Goal: Task Accomplishment & Management: Use online tool/utility

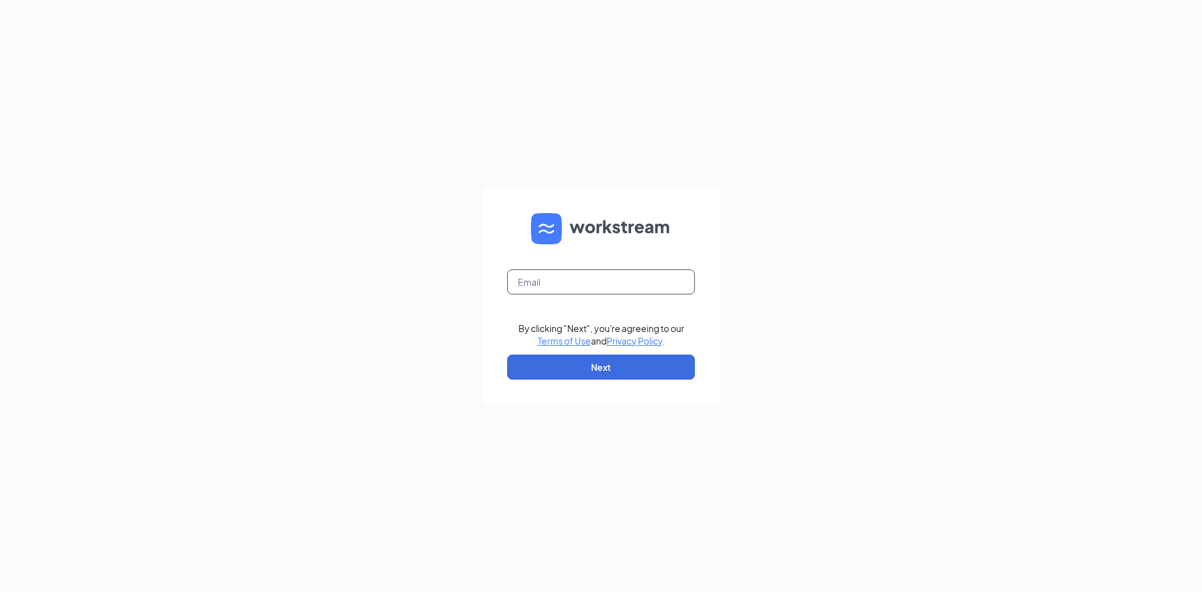
click at [560, 289] on input "text" at bounding box center [601, 281] width 188 height 25
type input "dq41@refuelmarket.com"
click at [609, 362] on button "Next" at bounding box center [601, 366] width 188 height 25
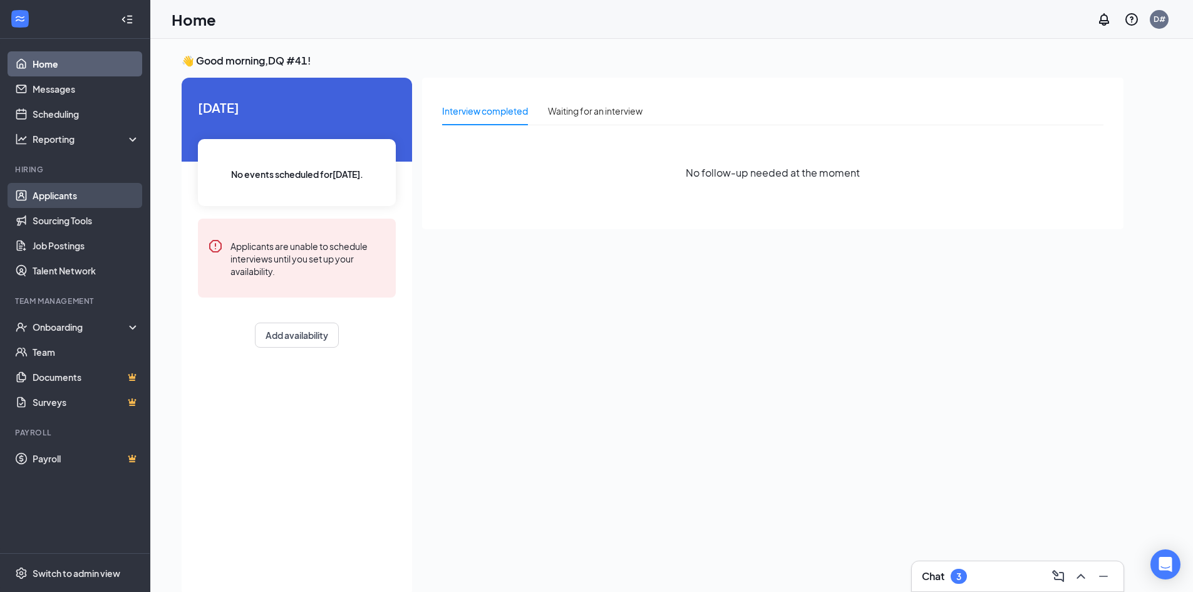
click at [59, 197] on link "Applicants" at bounding box center [86, 195] width 107 height 25
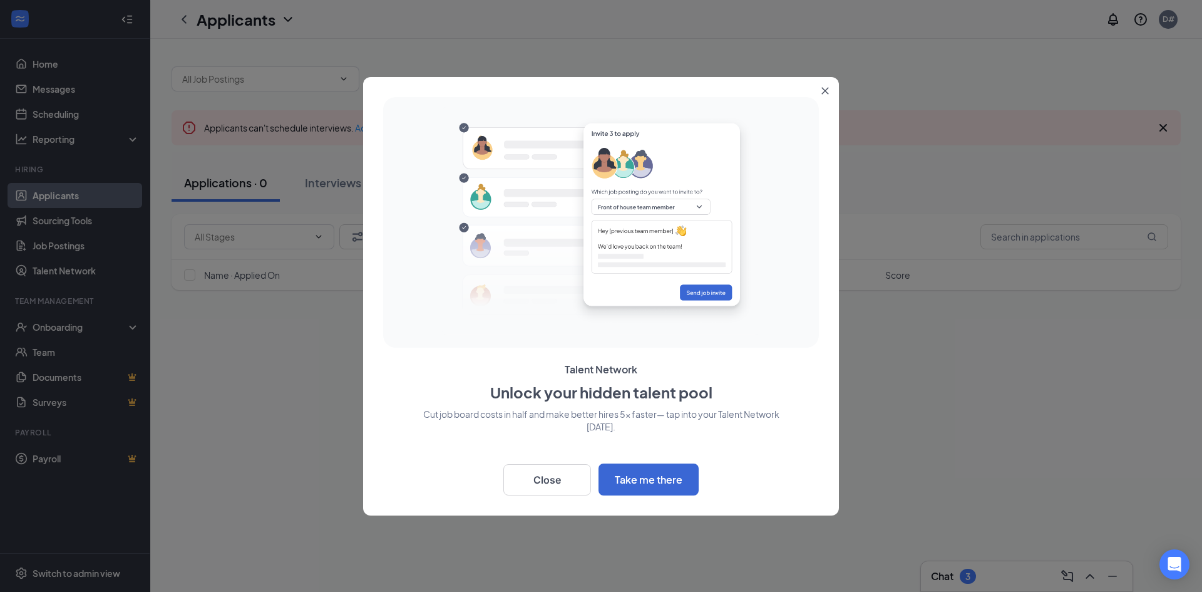
click at [827, 90] on icon "Close" at bounding box center [826, 91] width 8 height 8
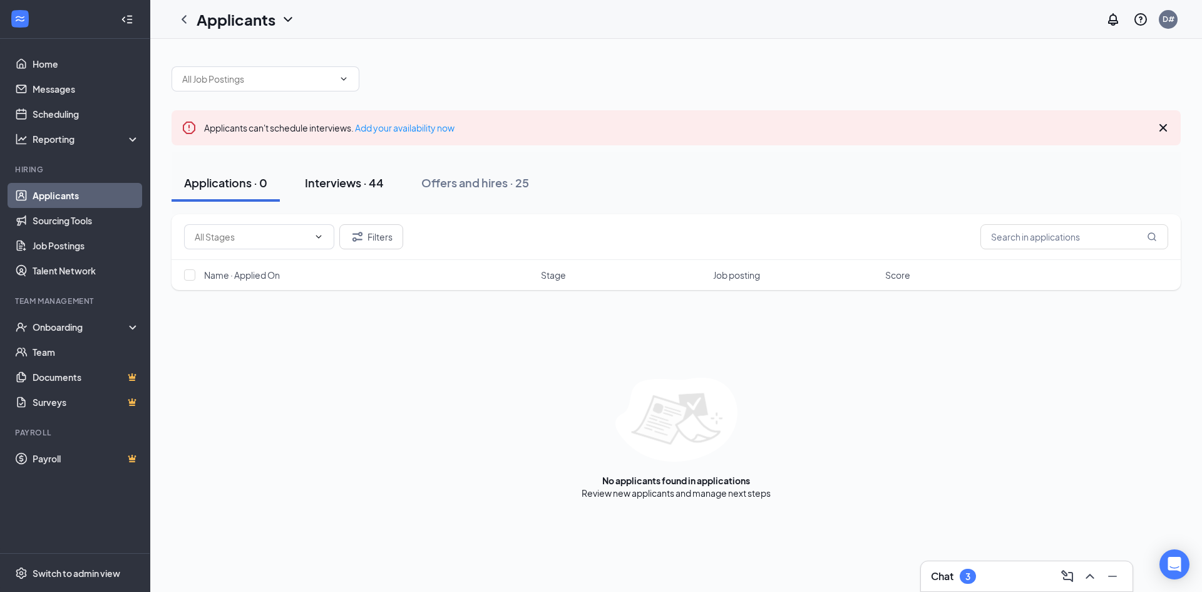
click at [369, 180] on div "Interviews · 44" at bounding box center [344, 183] width 79 height 16
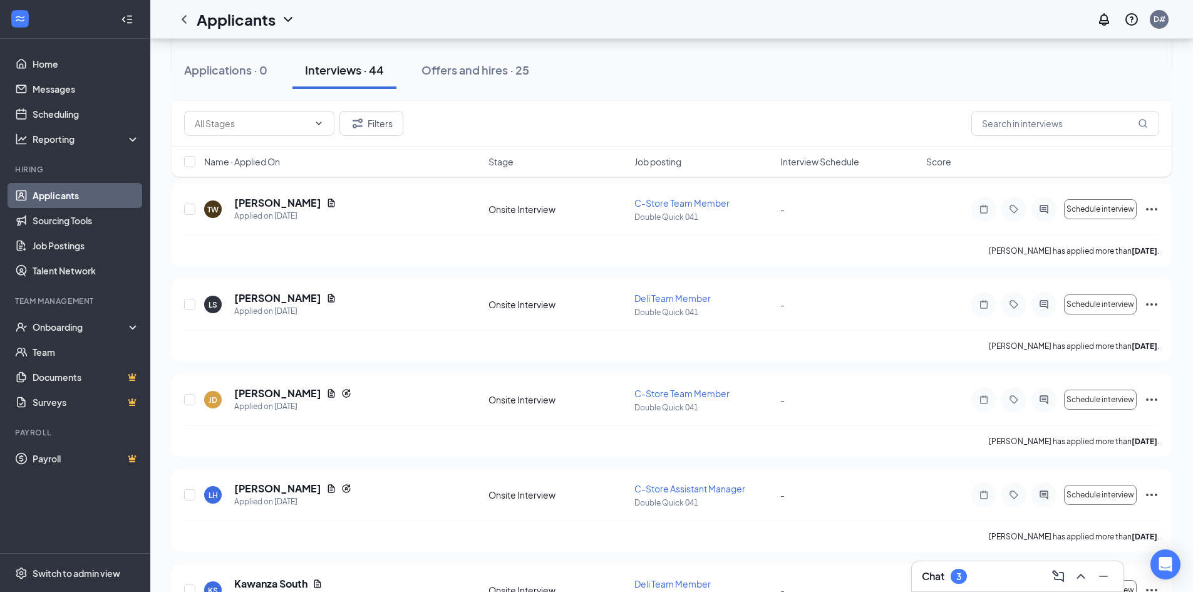
scroll to position [2756, 0]
